Goal: Understand site structure: Understand site structure

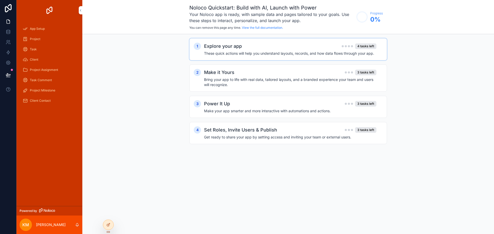
click at [291, 47] on div "Explore your app 4 tasks left" at bounding box center [290, 46] width 172 height 7
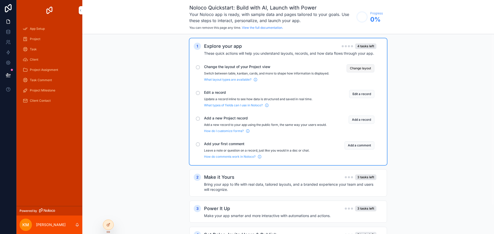
click at [364, 66] on button "Change layout" at bounding box center [361, 68] width 28 height 8
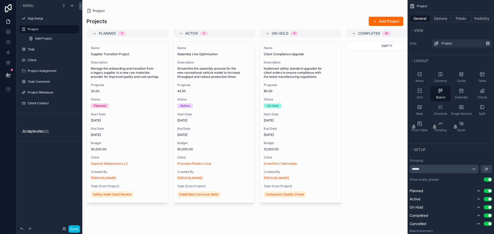
click at [96, 21] on div "scrollable content" at bounding box center [244, 117] width 325 height 234
click at [107, 32] on span "Planned" at bounding box center [107, 33] width 17 height 5
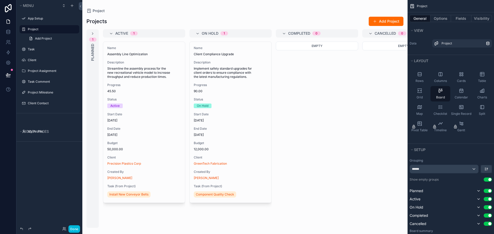
click at [107, 32] on div "Active 1" at bounding box center [144, 33] width 82 height 8
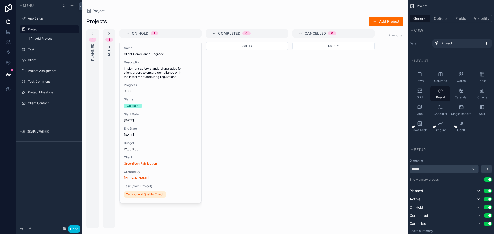
click at [107, 32] on div "1 Active" at bounding box center [109, 128] width 12 height 199
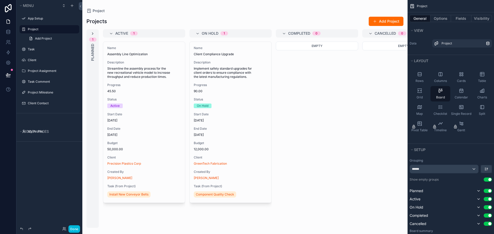
click at [92, 32] on icon "scrollable content" at bounding box center [93, 34] width 4 height 4
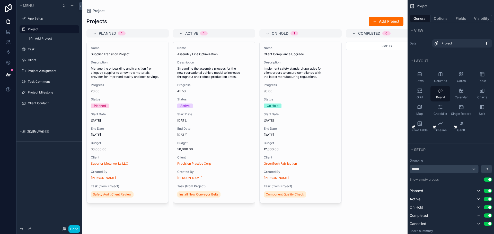
click at [435, 192] on div "Planned Use setting" at bounding box center [451, 191] width 82 height 6
click at [480, 189] on button "scrollable content" at bounding box center [479, 191] width 6 height 6
click at [479, 190] on icon "scrollable content" at bounding box center [479, 191] width 4 height 4
click at [459, 43] on div "Project" at bounding box center [464, 43] width 44 height 4
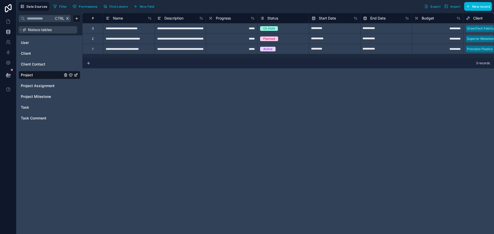
click at [35, 27] on button "Noloco tables" at bounding box center [48, 29] width 59 height 7
